Goal: Check status: Check status

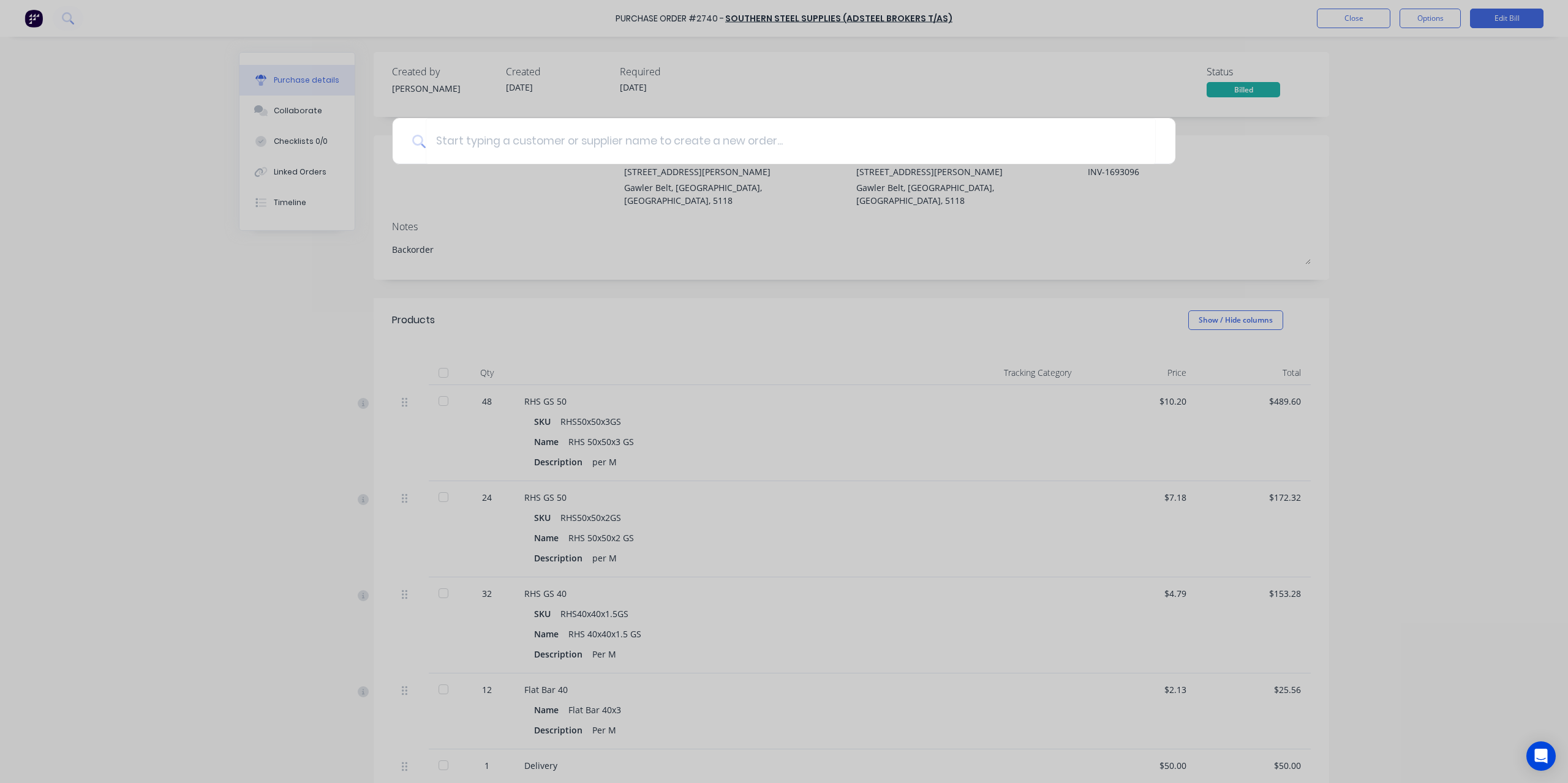
type textarea "x"
type input "2"
type textarea "x"
type input "27"
type textarea "x"
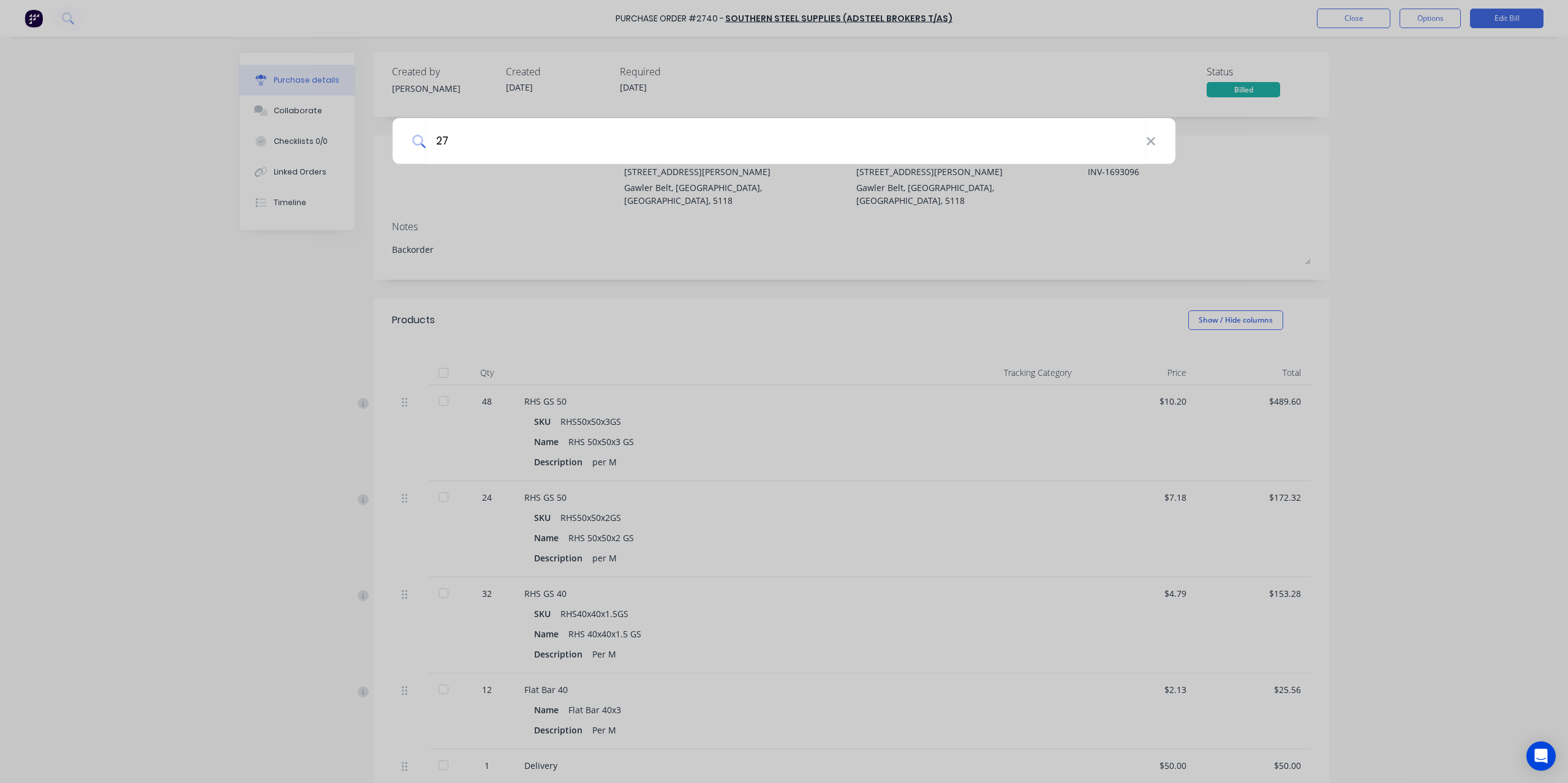
type input "270"
type textarea "x"
type input "2706"
type textarea "x"
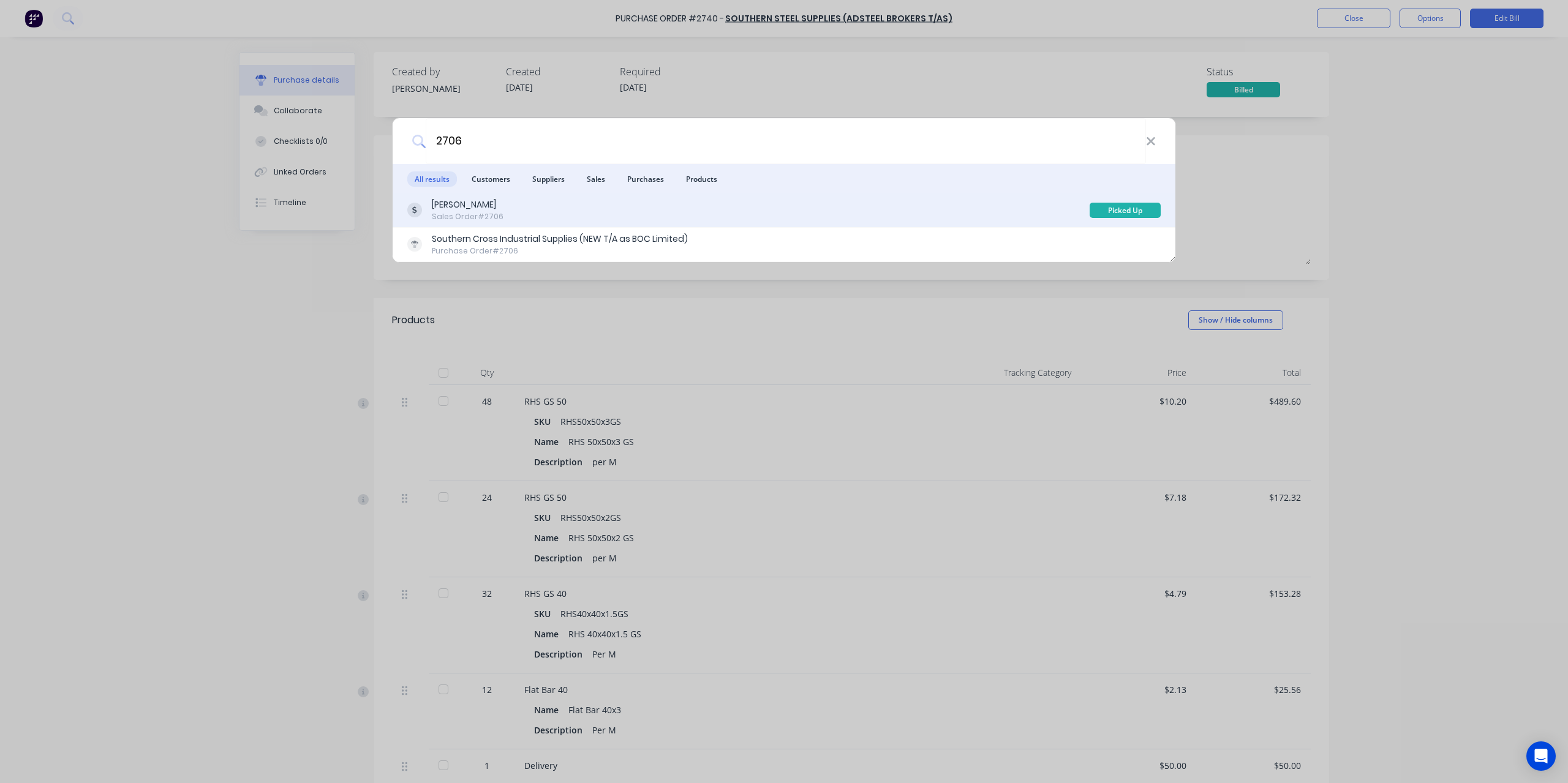
click at [483, 210] on div "Doug Carter" at bounding box center [468, 204] width 72 height 12
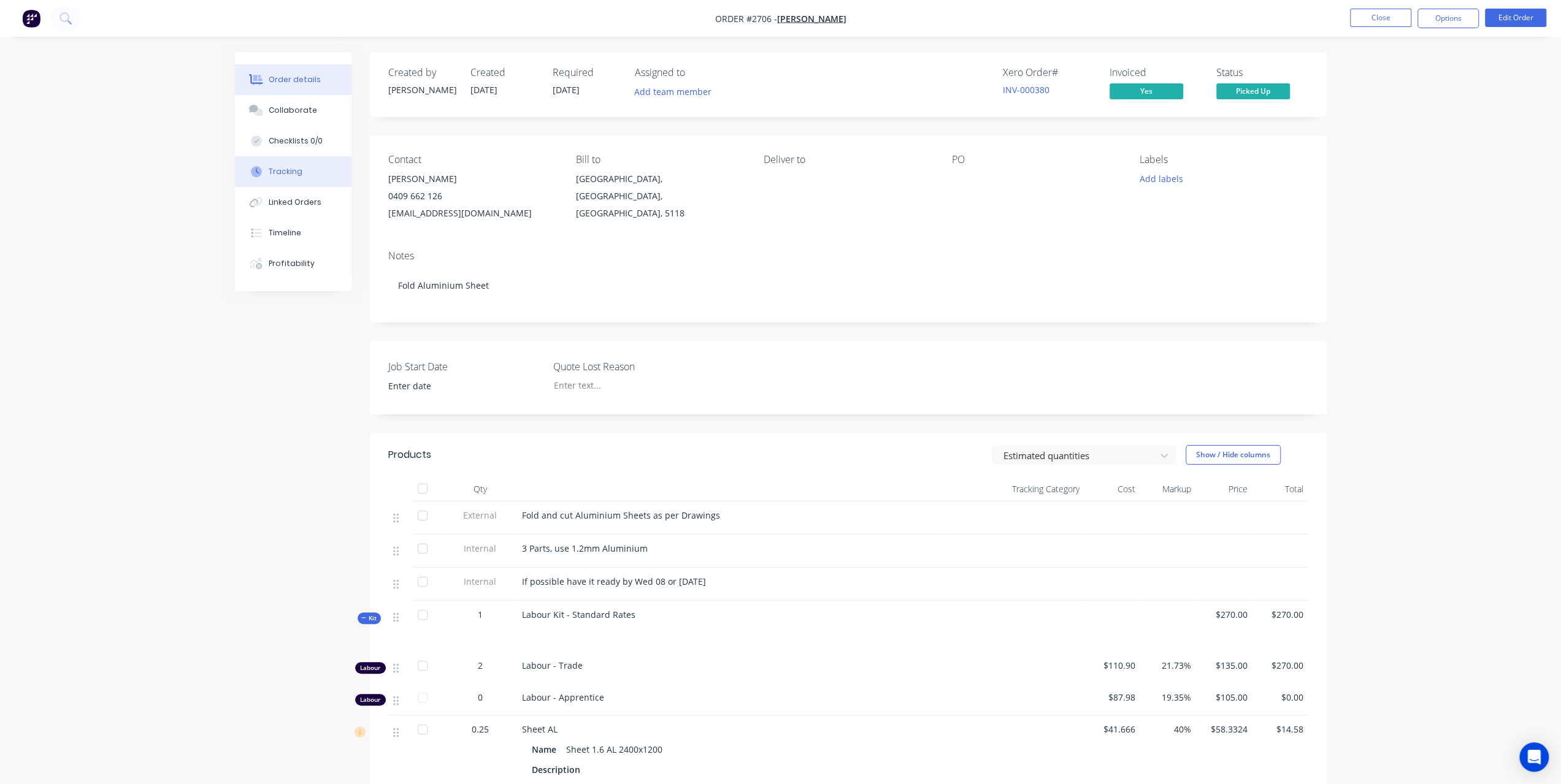
click at [291, 180] on button "Tracking" at bounding box center [293, 171] width 116 height 30
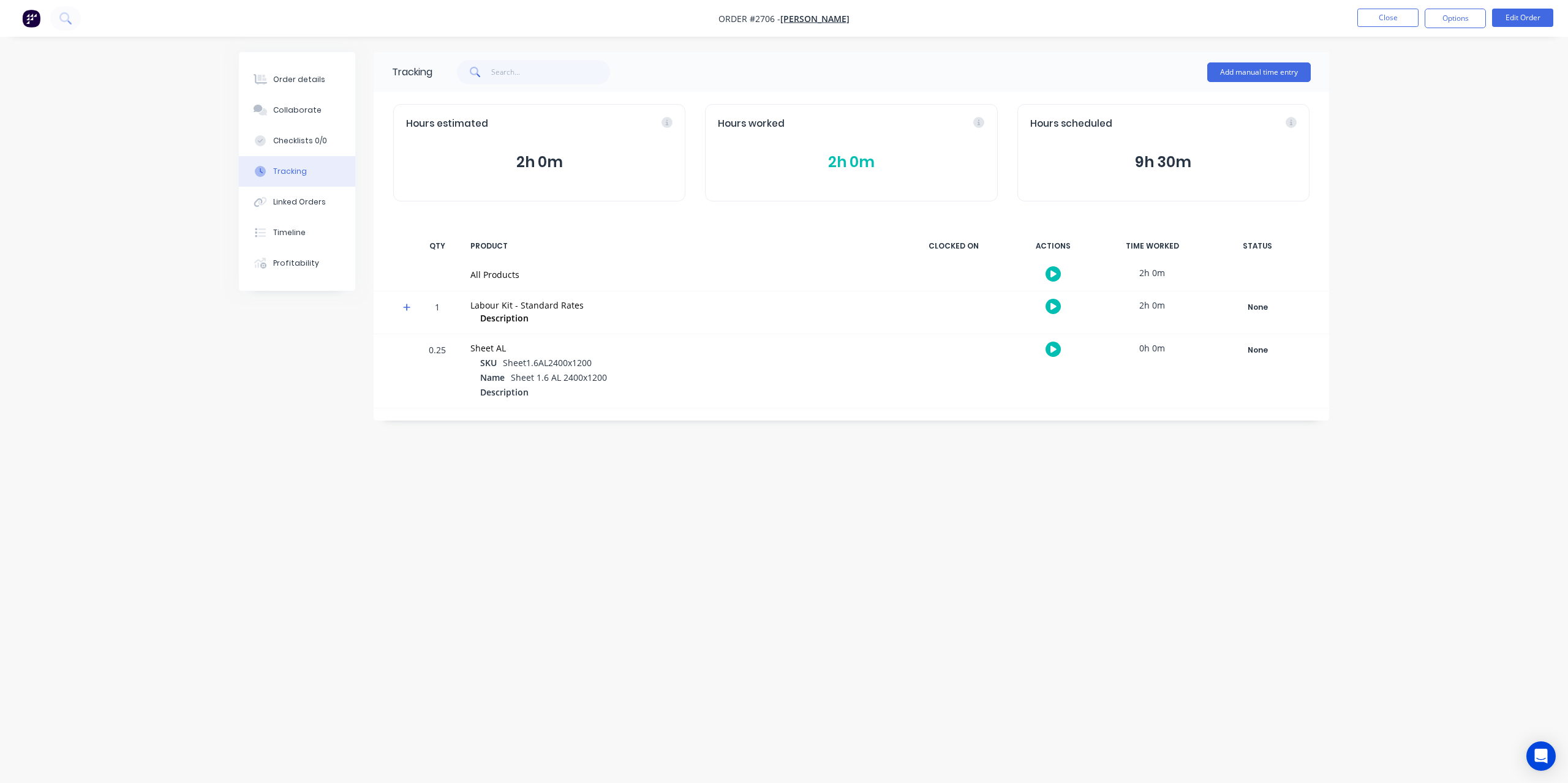
click at [840, 153] on button "2h 0m" at bounding box center [851, 162] width 267 height 23
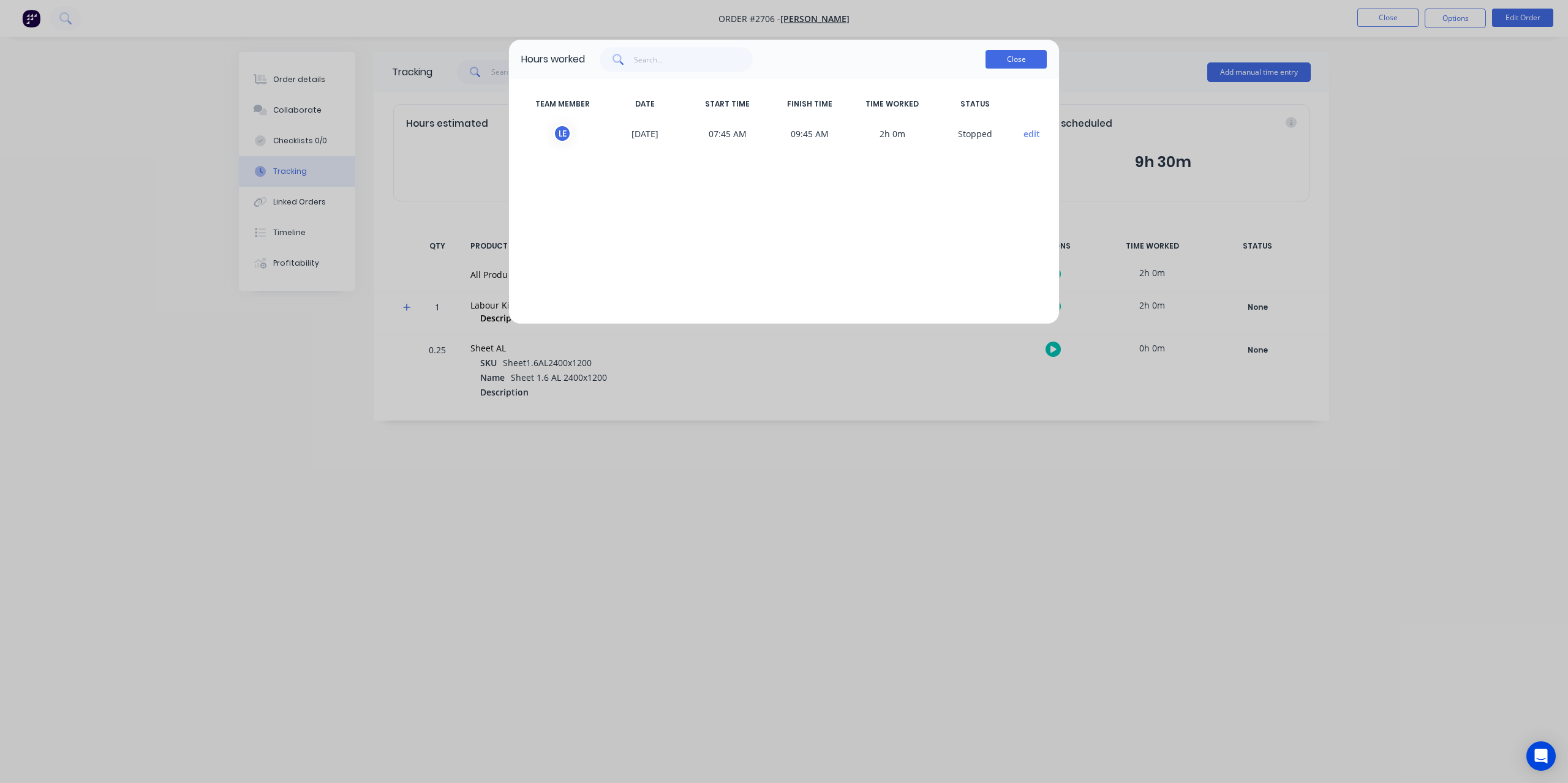
click at [1018, 59] on button "Close" at bounding box center [1016, 59] width 62 height 19
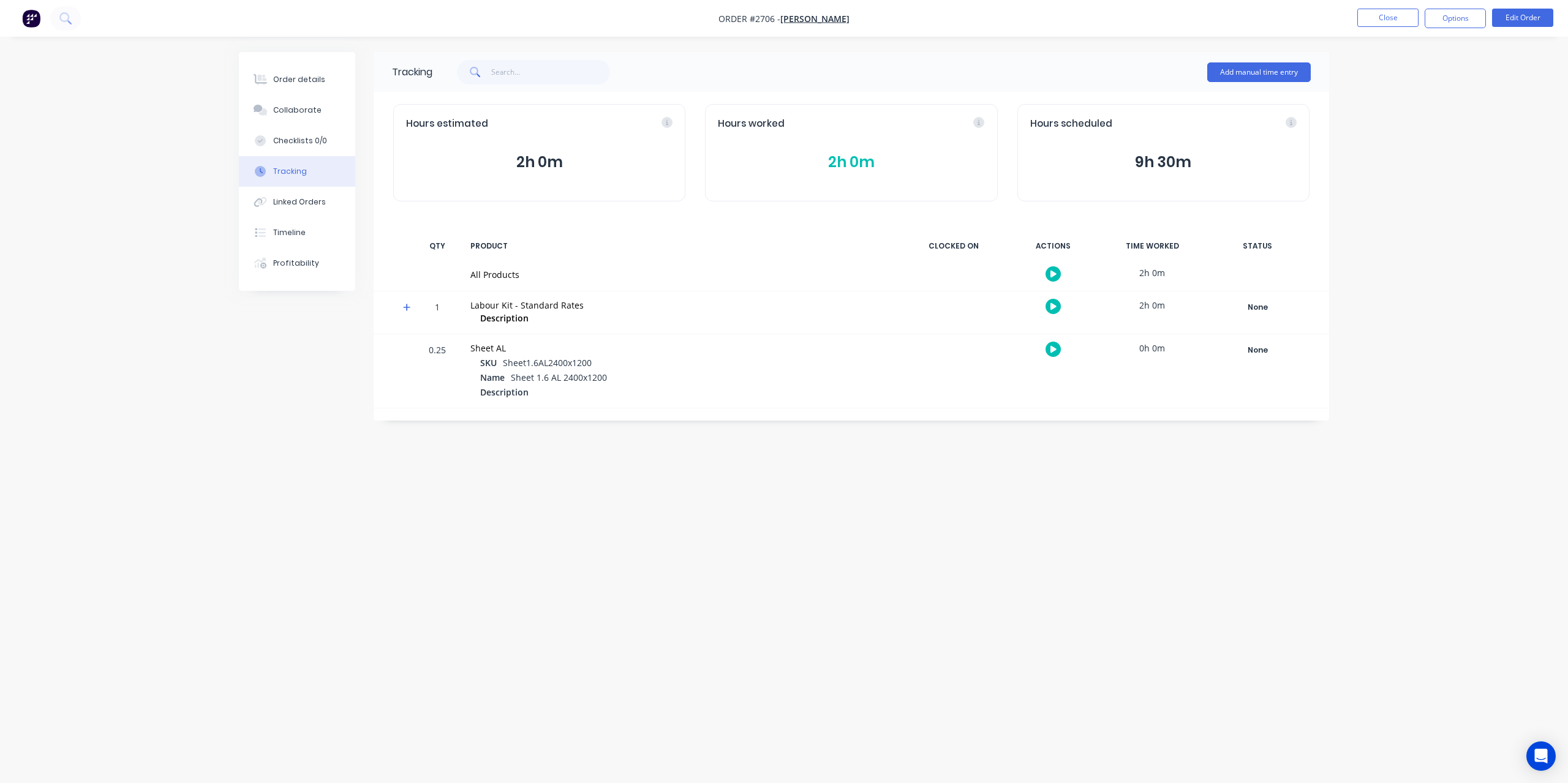
click at [851, 156] on button "2h 0m" at bounding box center [851, 162] width 267 height 23
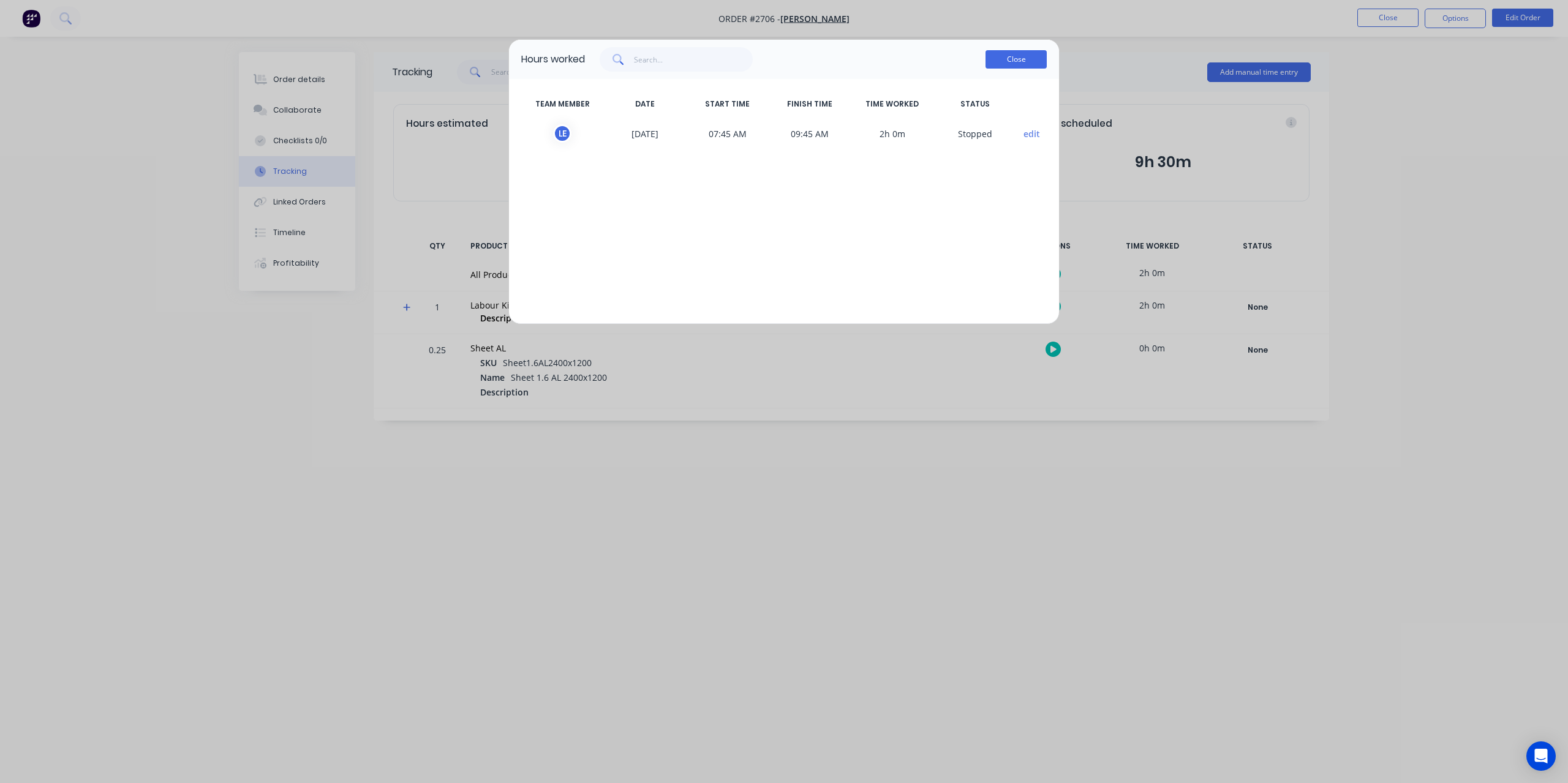
click at [1012, 64] on button "Close" at bounding box center [1016, 59] width 62 height 19
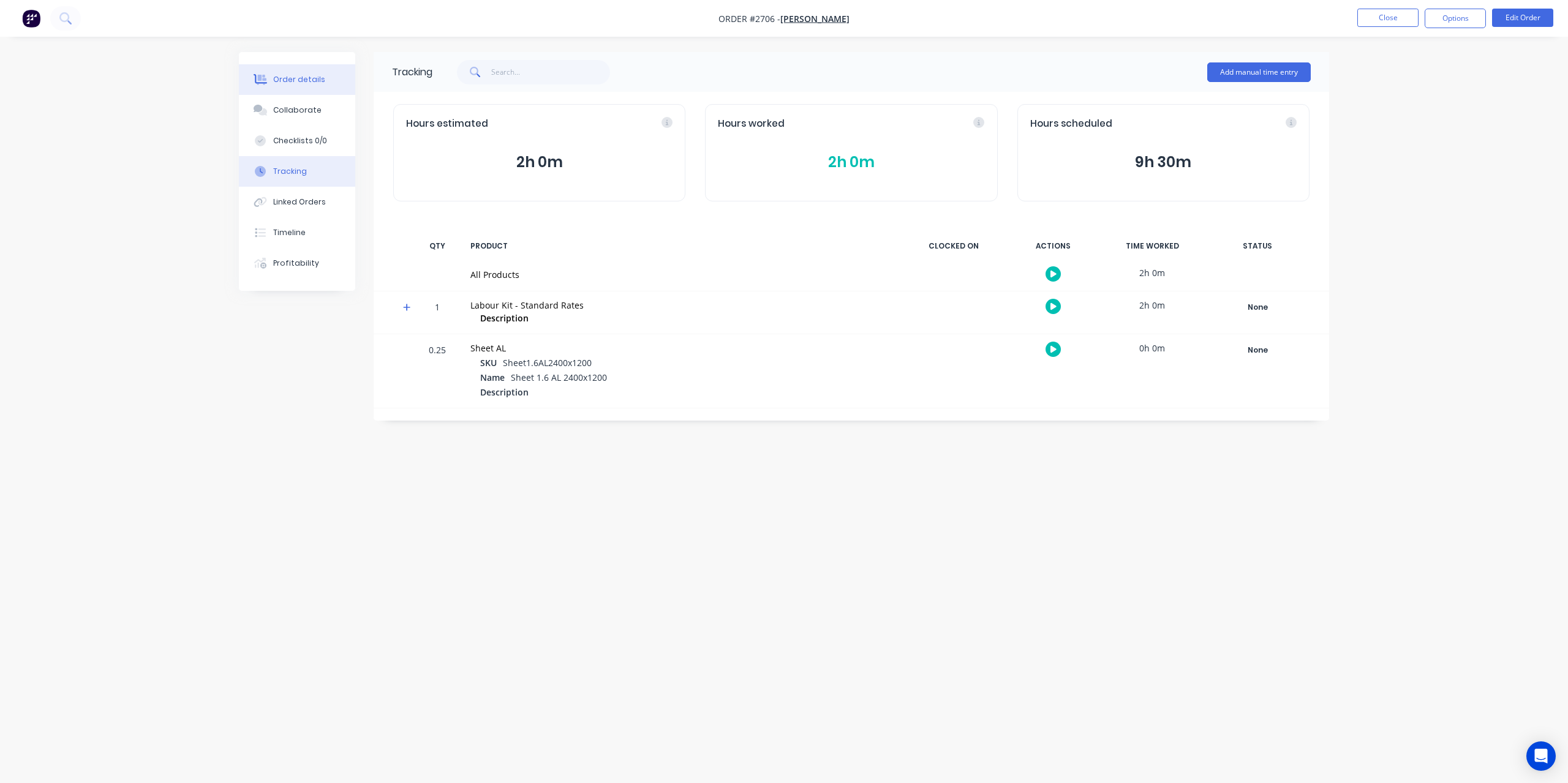
click at [277, 79] on div "Order details" at bounding box center [299, 80] width 52 height 11
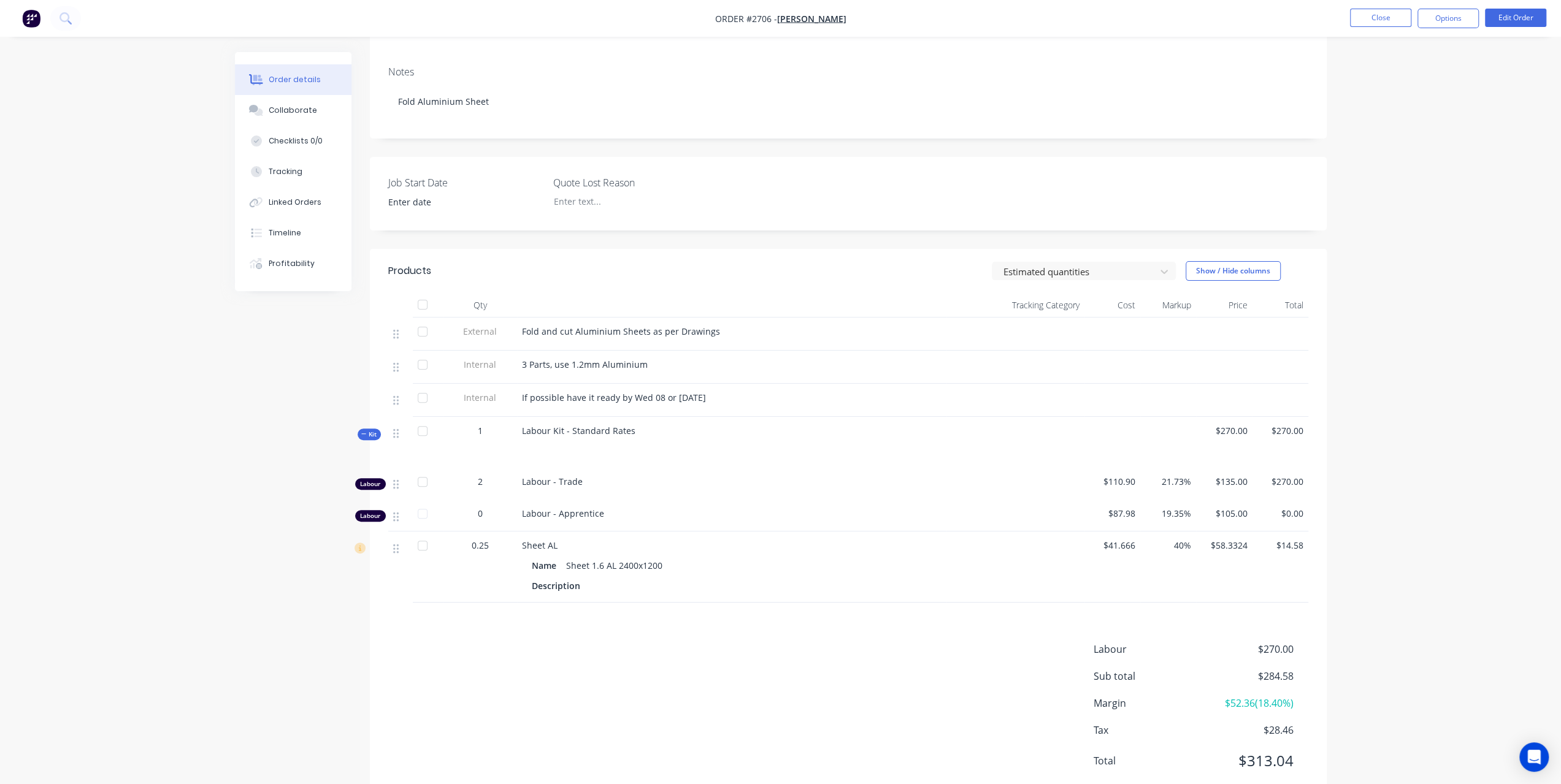
scroll to position [219, 0]
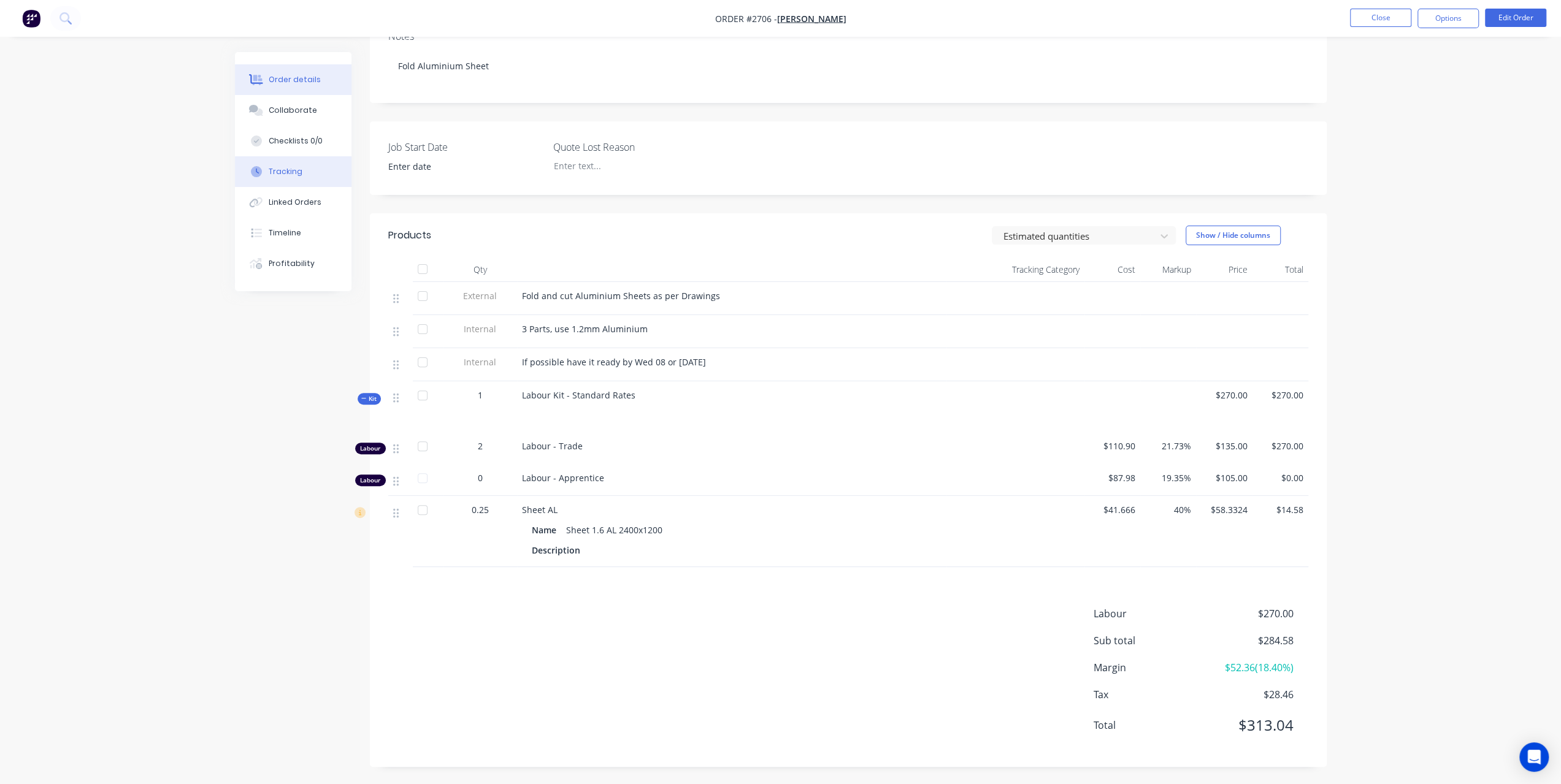
click at [310, 162] on button "Tracking" at bounding box center [293, 171] width 116 height 30
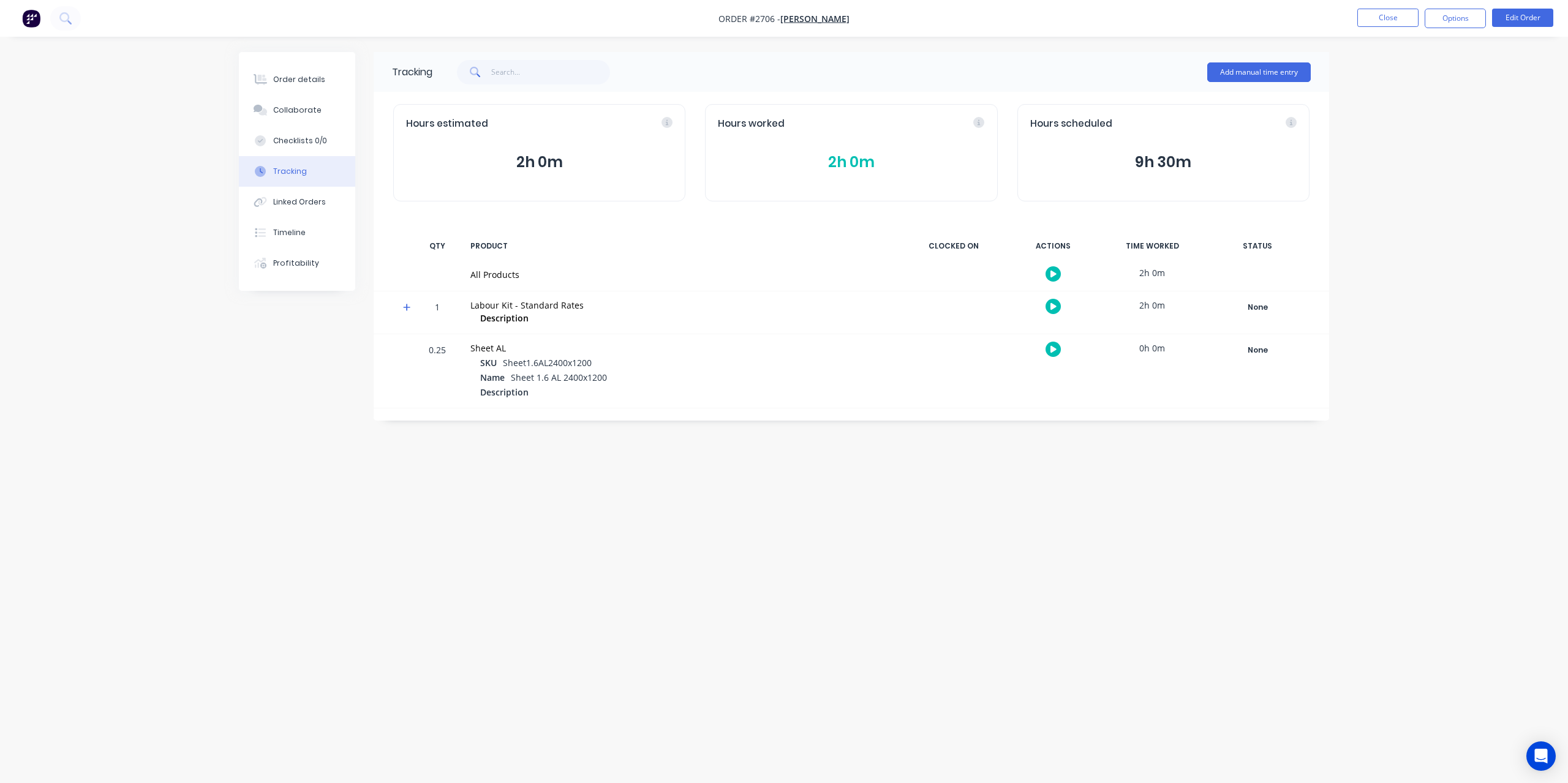
click at [850, 158] on button "2h 0m" at bounding box center [851, 162] width 267 height 23
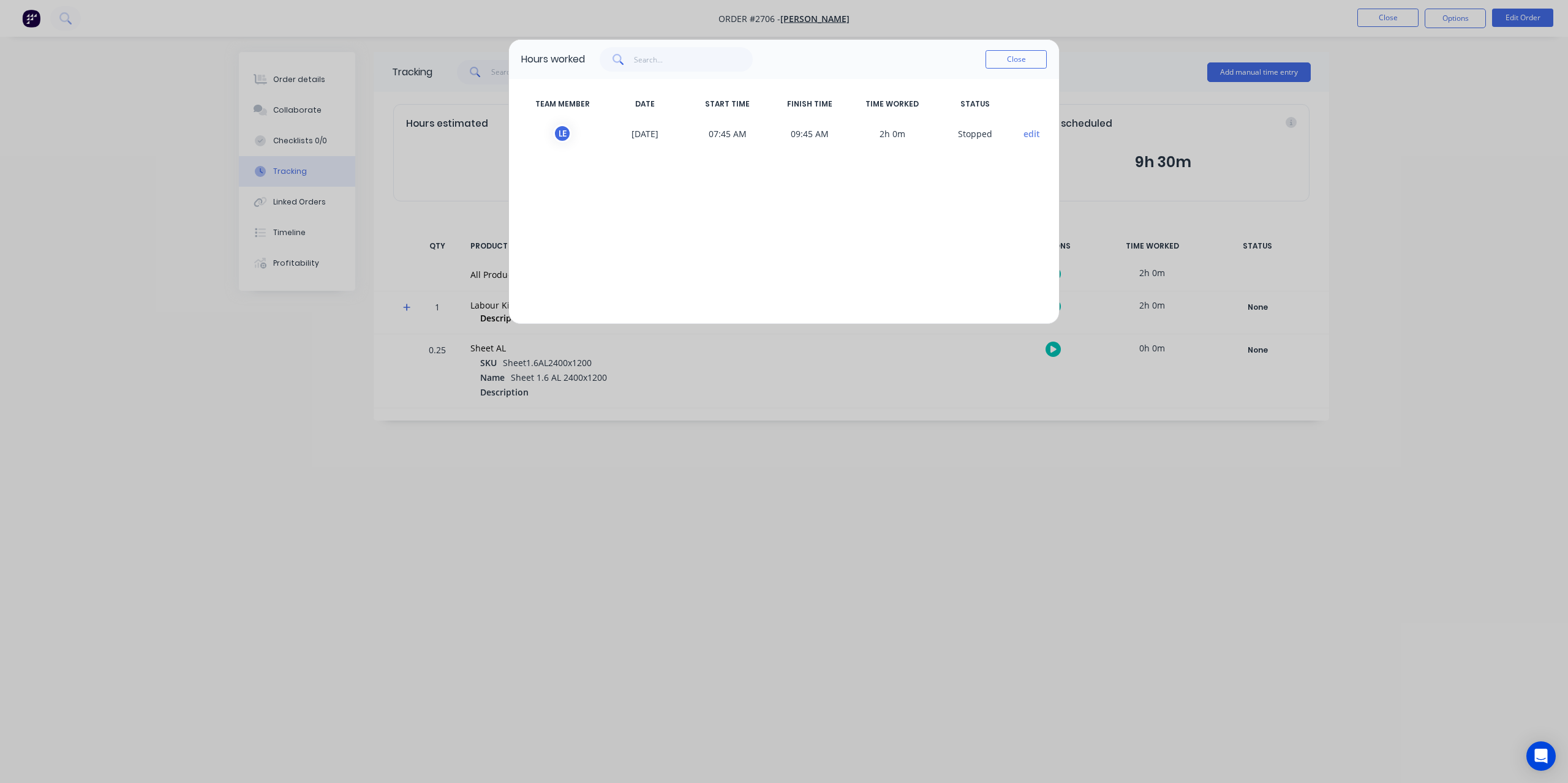
click at [1000, 48] on div "Close" at bounding box center [1016, 58] width 62 height 24
click at [1015, 61] on button "Close" at bounding box center [1016, 59] width 62 height 19
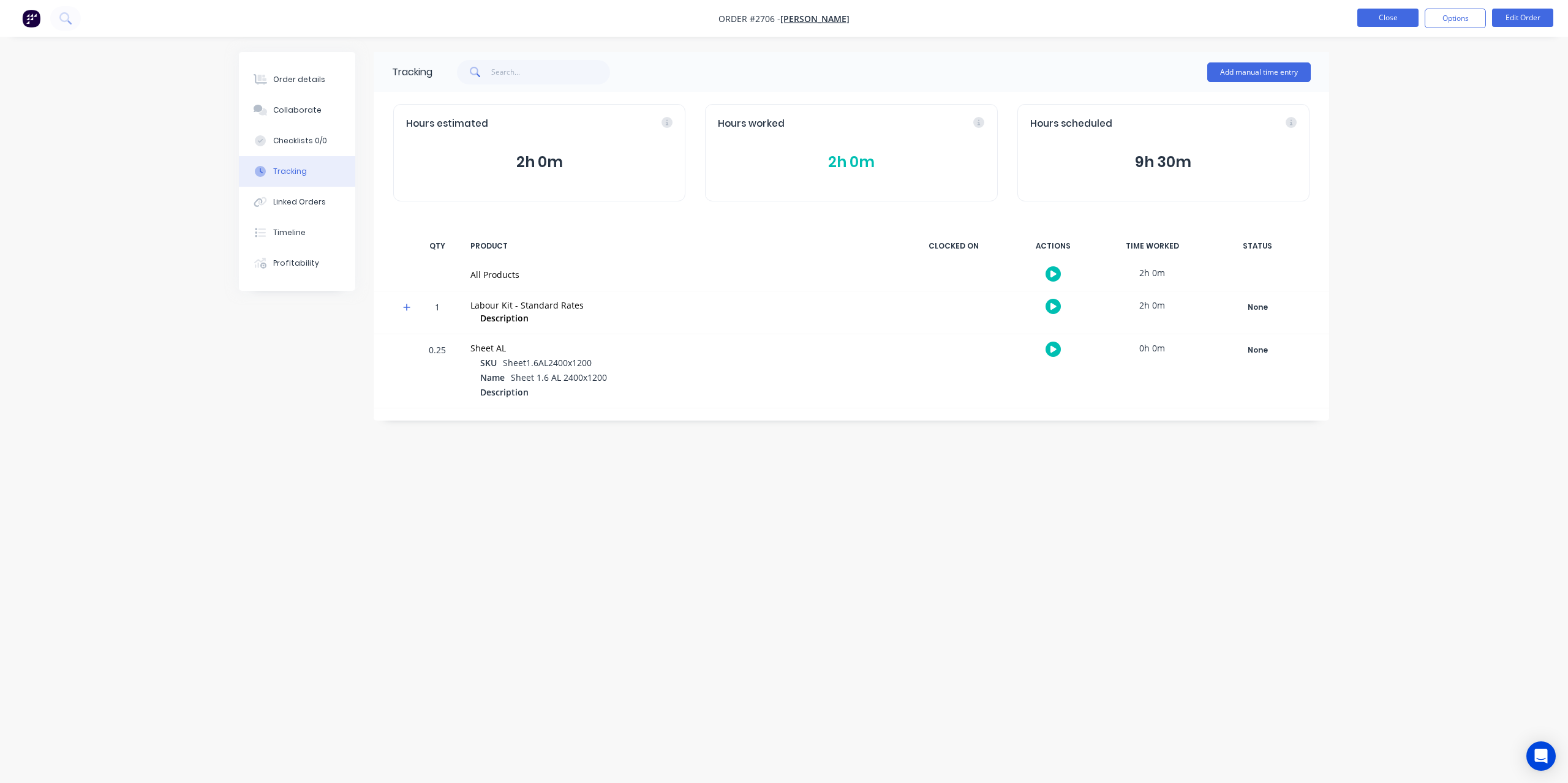
click at [1389, 25] on button "Close" at bounding box center [1388, 18] width 62 height 19
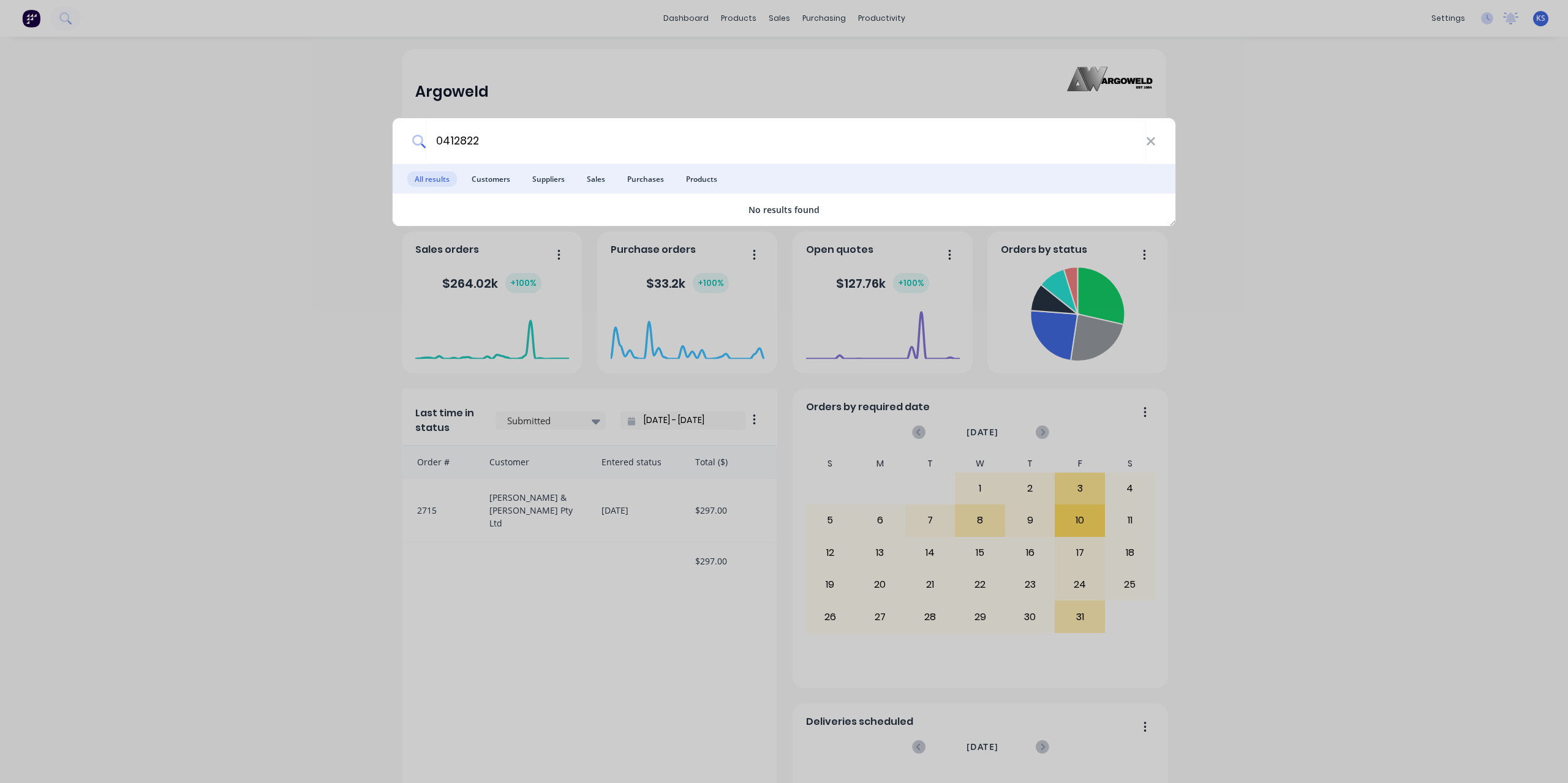
type input "0412 822"
